Goal: Answer question/provide support: Participate in discussion

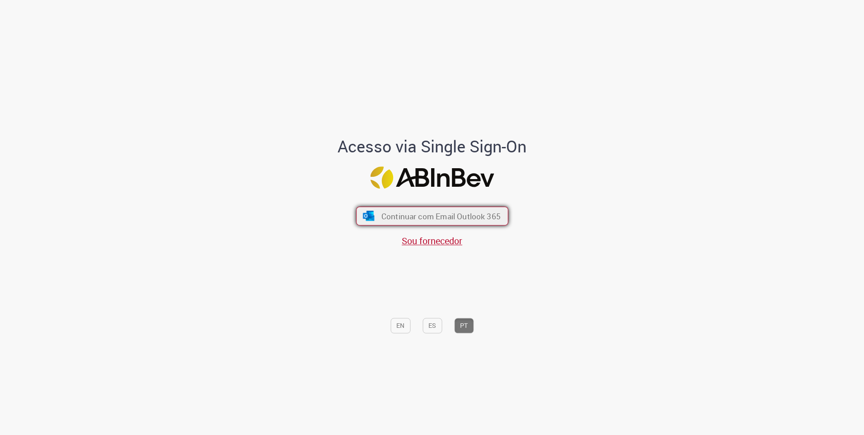
click at [428, 217] on span "Continuar com Email Outlook 365" at bounding box center [440, 216] width 119 height 10
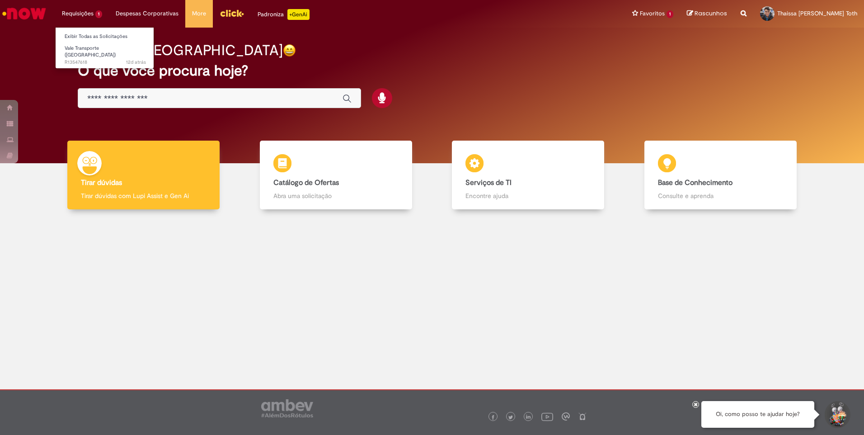
click at [76, 24] on li "Requisições 1 Exibir Todas as Solicitações Vale Transporte (VT) 12d atrás 12 di…" at bounding box center [82, 13] width 54 height 27
click at [86, 59] on span "12d atrás 12 dias atrás R13547618" at bounding box center [105, 62] width 81 height 7
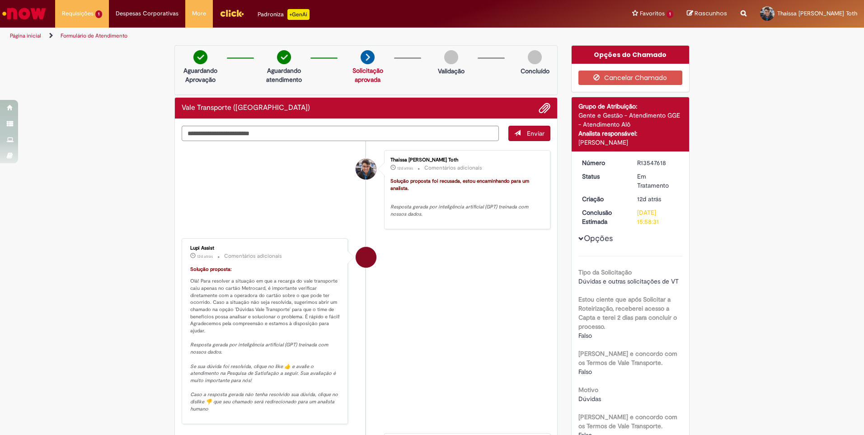
click at [419, 263] on li "Lupi Assist 12d atrás 12 dias atrás Comentários adicionais Solução proposta: Ol…" at bounding box center [366, 331] width 369 height 186
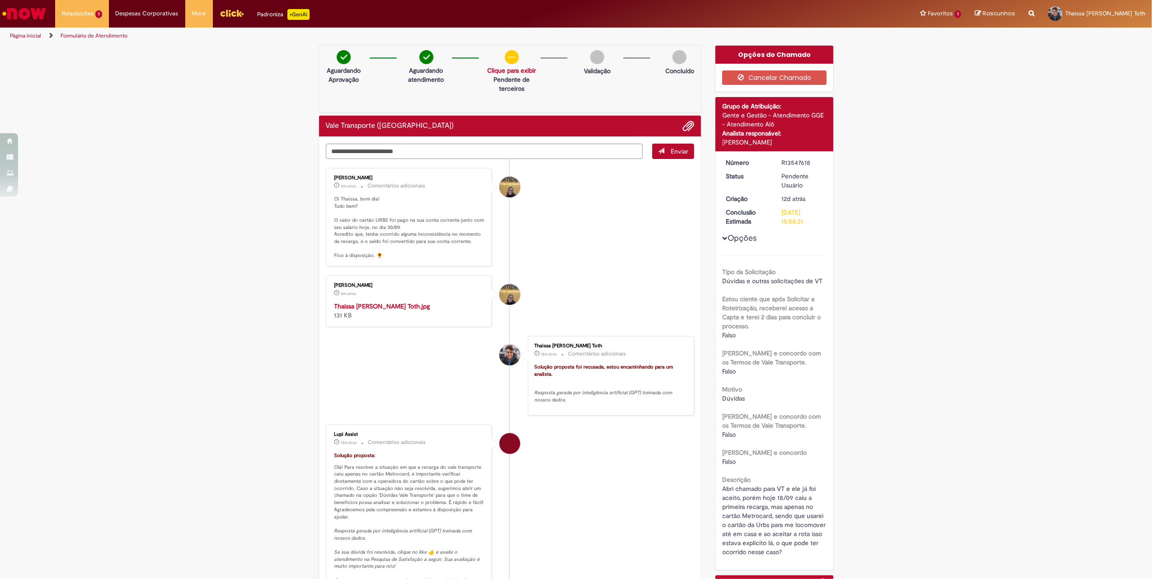
click at [409, 302] on img "Histórico de tíquete" at bounding box center [409, 302] width 151 height 0
click at [436, 153] on textarea "Digite sua mensagem aqui..." at bounding box center [484, 151] width 317 height 15
type textarea "**********"
click at [675, 149] on span "Enviar" at bounding box center [680, 151] width 18 height 8
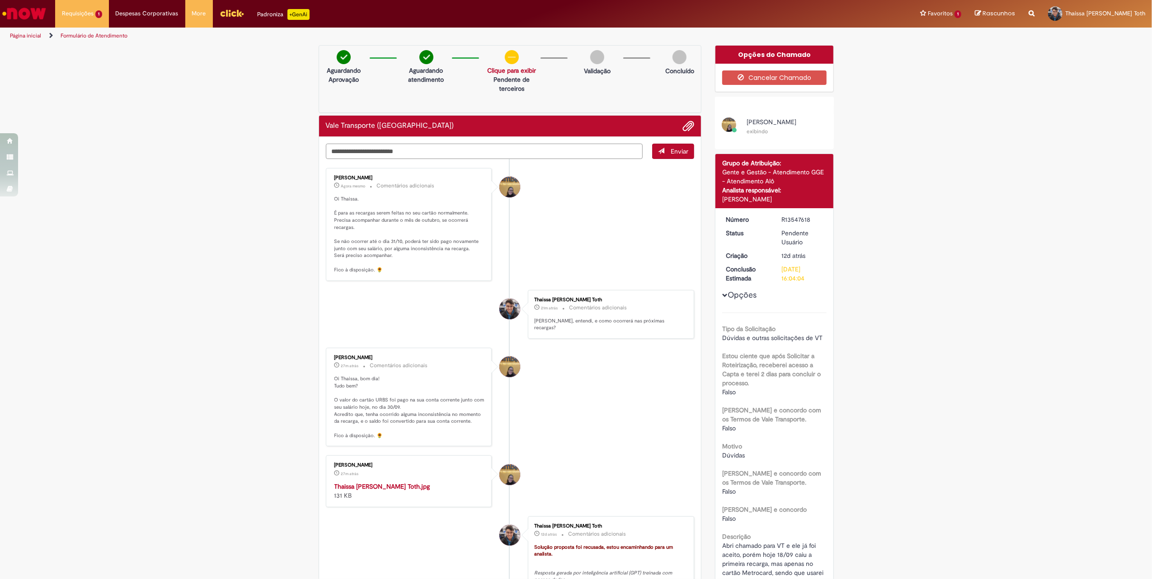
click at [479, 151] on textarea "Digite sua mensagem aqui..." at bounding box center [484, 151] width 317 height 15
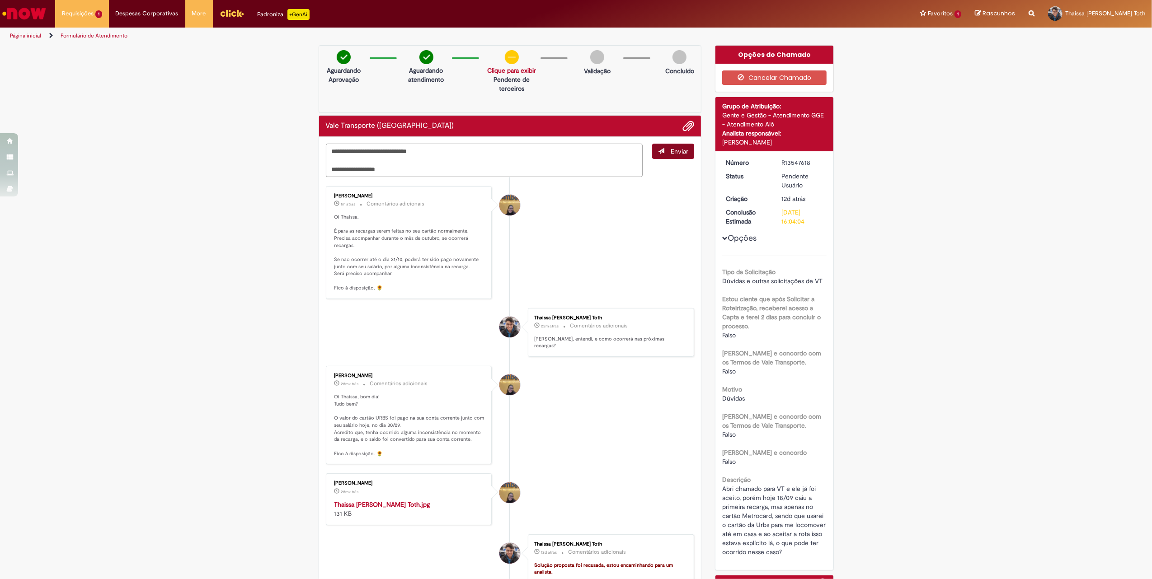
type textarea "**********"
click at [671, 153] on span "Enviar" at bounding box center [680, 151] width 18 height 8
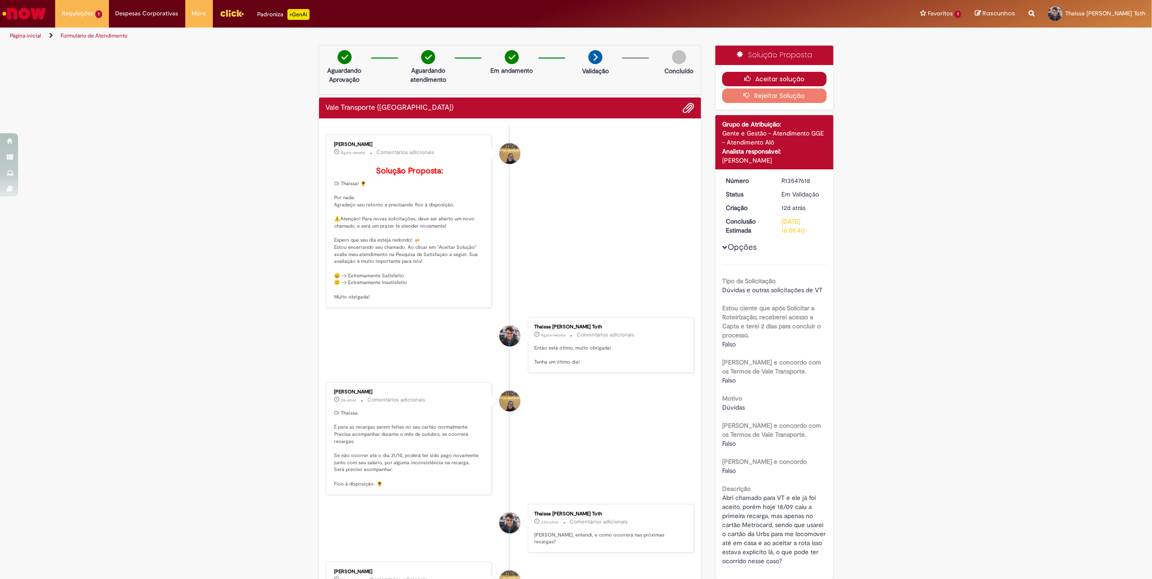
click at [756, 74] on button "Aceitar solução" at bounding box center [774, 79] width 104 height 14
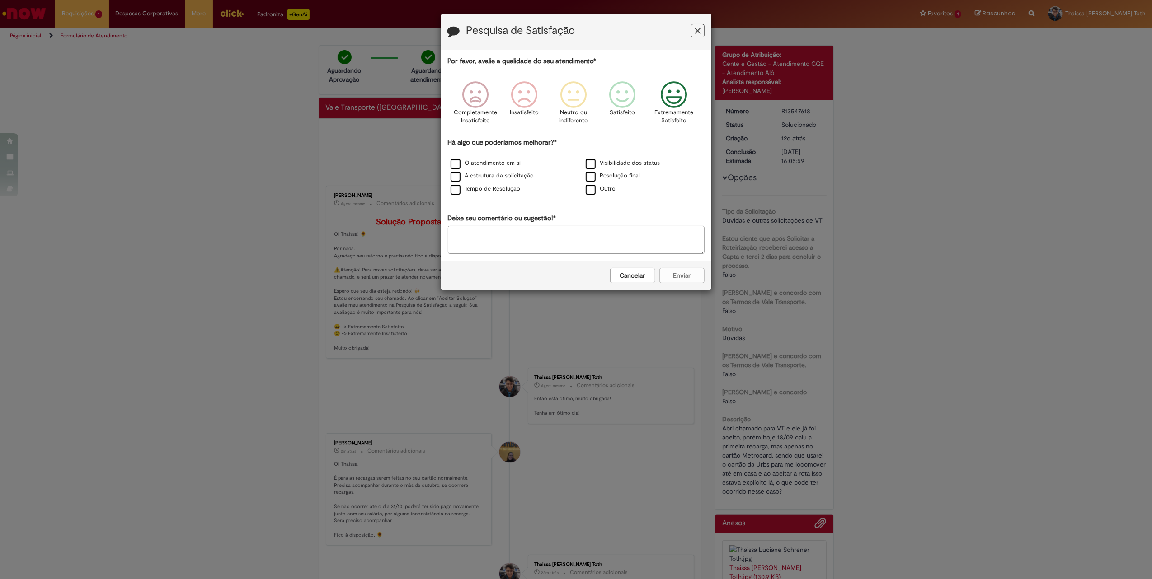
click at [687, 99] on icon "Feedback" at bounding box center [674, 94] width 34 height 27
click at [452, 190] on label "Tempo de Resolução" at bounding box center [486, 189] width 70 height 9
click at [456, 185] on div "Tempo de Resolução" at bounding box center [508, 189] width 133 height 11
click at [588, 190] on label "Outro" at bounding box center [601, 189] width 30 height 9
click at [455, 185] on label "Tempo de Resolução" at bounding box center [486, 189] width 70 height 9
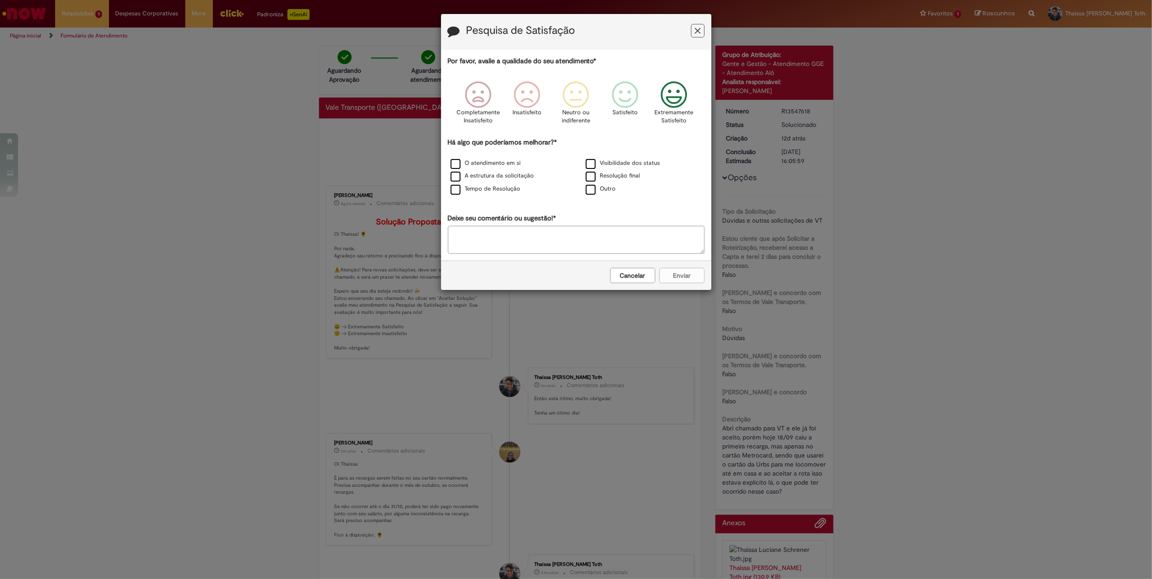
click at [473, 240] on textarea "Deixe seu comentário ou sugestão!*" at bounding box center [576, 240] width 257 height 28
type textarea "**********"
click at [689, 281] on button "Enviar" at bounding box center [681, 275] width 45 height 15
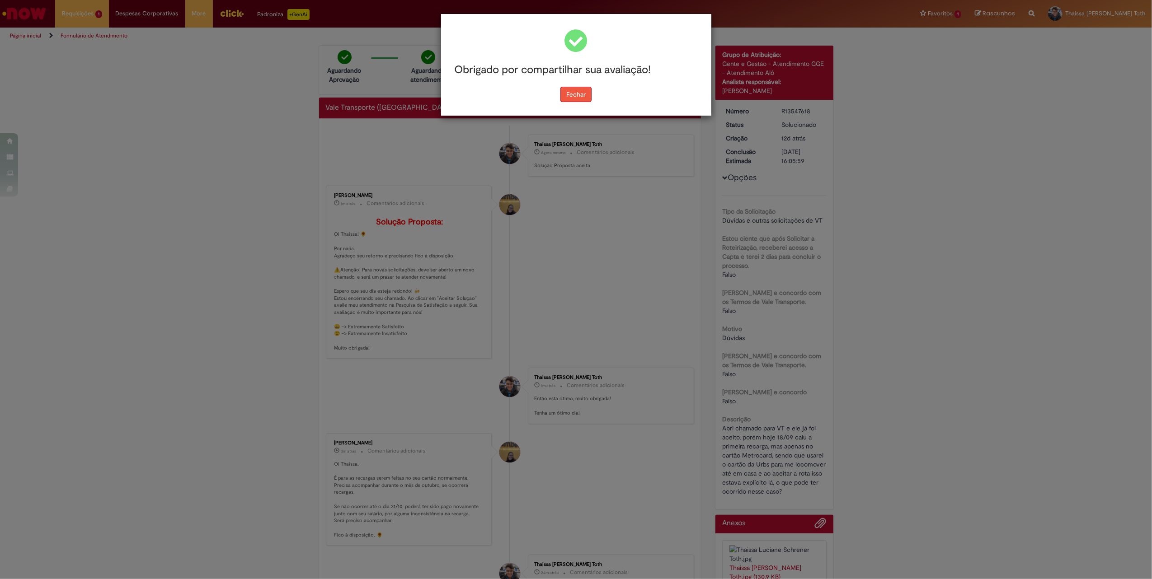
click at [581, 97] on button "Fechar" at bounding box center [575, 94] width 31 height 15
